Goal: Transaction & Acquisition: Purchase product/service

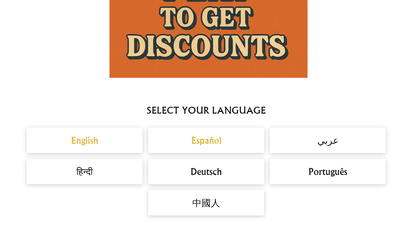
scroll to position [439, 0]
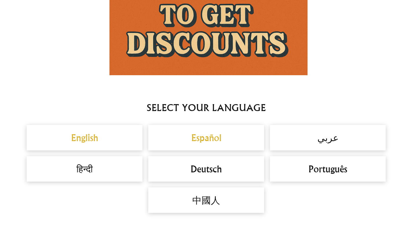
click at [230, 8] on img at bounding box center [208, 18] width 198 height 113
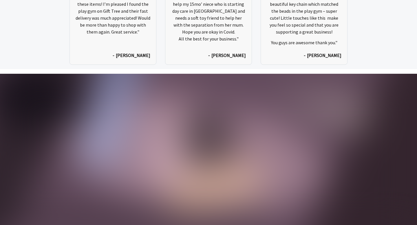
scroll to position [2951, 0]
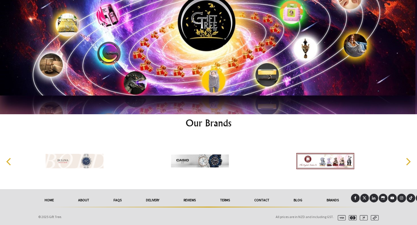
click at [186, 200] on link "reviews" at bounding box center [189, 200] width 36 height 13
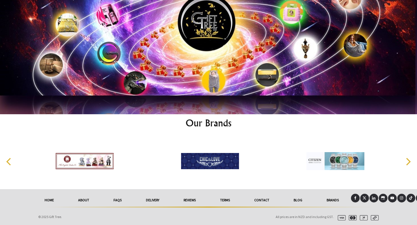
click at [186, 200] on link "reviews" at bounding box center [189, 200] width 36 height 13
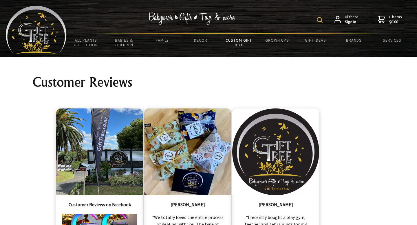
click at [248, 44] on link "Custom Gift Box" at bounding box center [239, 42] width 38 height 17
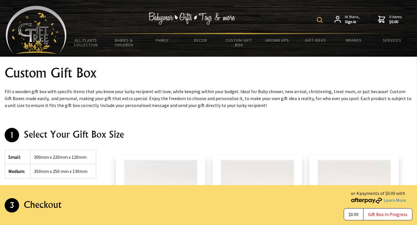
click at [23, 22] on img at bounding box center [36, 30] width 61 height 48
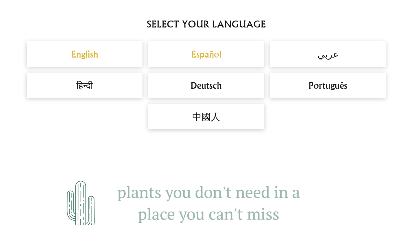
scroll to position [515, 0]
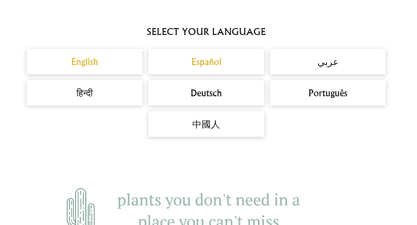
click at [120, 61] on h2 "English" at bounding box center [84, 62] width 104 height 14
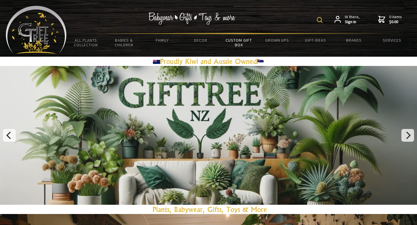
click at [237, 42] on link "Custom Gift Box" at bounding box center [239, 42] width 38 height 17
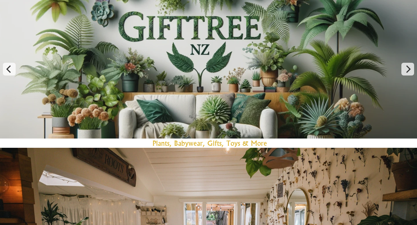
scroll to position [68, 0]
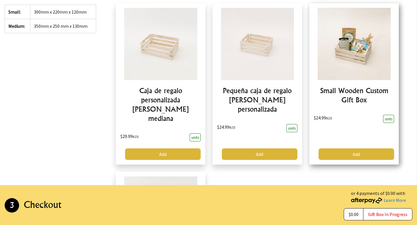
scroll to position [147, 0]
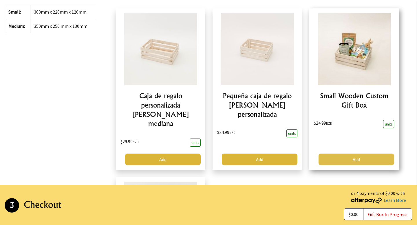
click at [343, 154] on link "Add" at bounding box center [356, 160] width 76 height 12
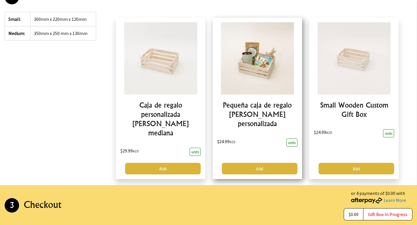
scroll to position [0, 0]
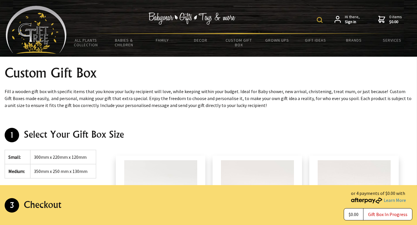
click at [35, 27] on img at bounding box center [36, 30] width 61 height 48
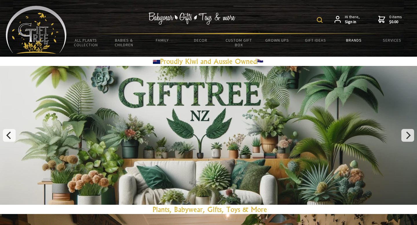
click at [356, 40] on link "Brands" at bounding box center [354, 40] width 38 height 12
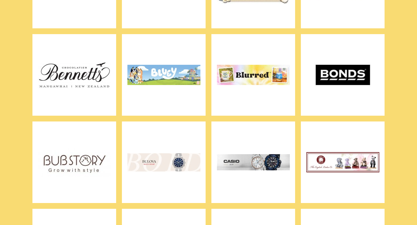
scroll to position [396, 0]
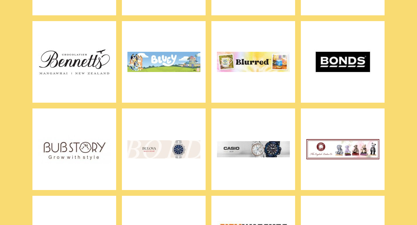
click at [359, 56] on img at bounding box center [342, 62] width 73 height 72
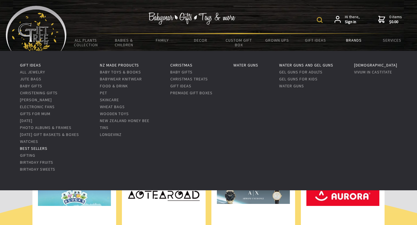
click at [22, 147] on link "Best Sellers" at bounding box center [34, 148] width 28 height 5
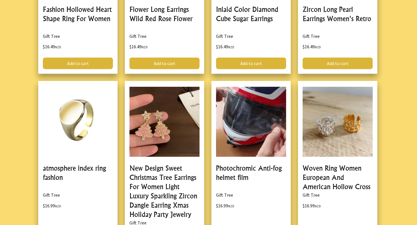
scroll to position [1366, 0]
